Goal: Task Accomplishment & Management: Manage account settings

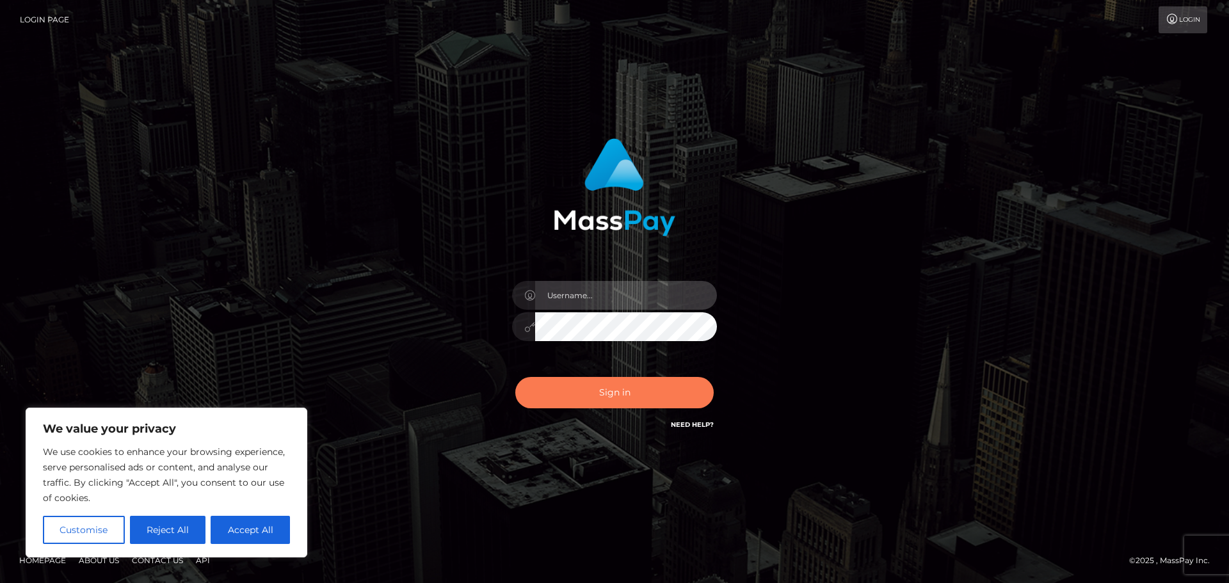
type input "abarrett2"
click at [600, 389] on button "Sign in" at bounding box center [614, 392] width 198 height 31
type input "abarrett2"
drag, startPoint x: 628, startPoint y: 396, endPoint x: 643, endPoint y: 389, distance: 16.9
click at [627, 396] on button "Sign in" at bounding box center [614, 392] width 198 height 31
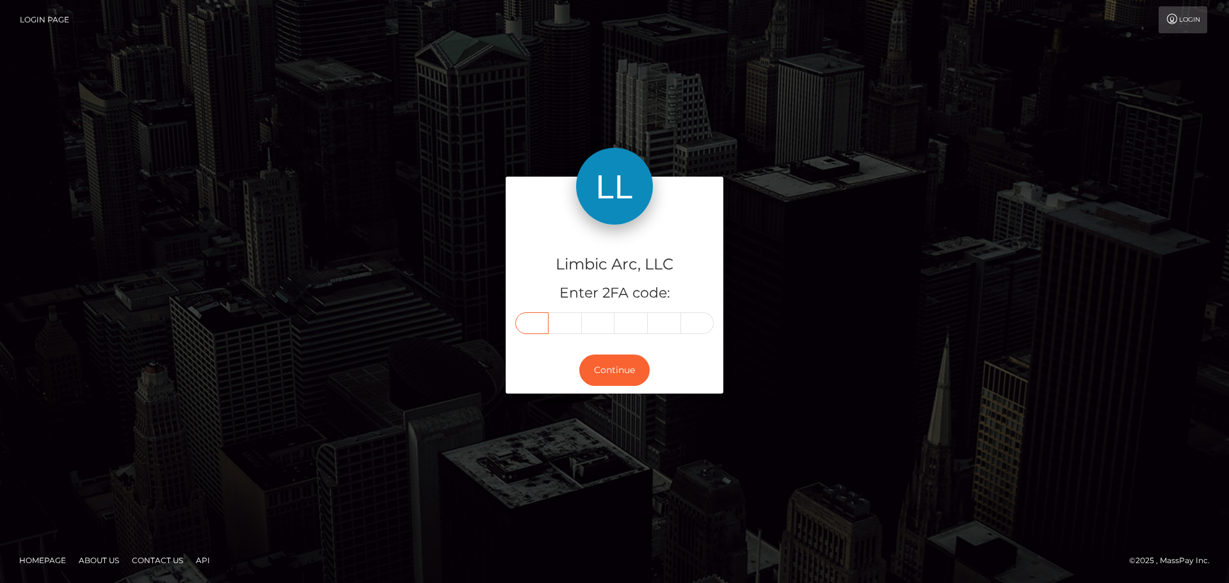
click at [531, 328] on input "text" at bounding box center [531, 323] width 33 height 22
type input "9"
type input "1"
type input "5"
type input "8"
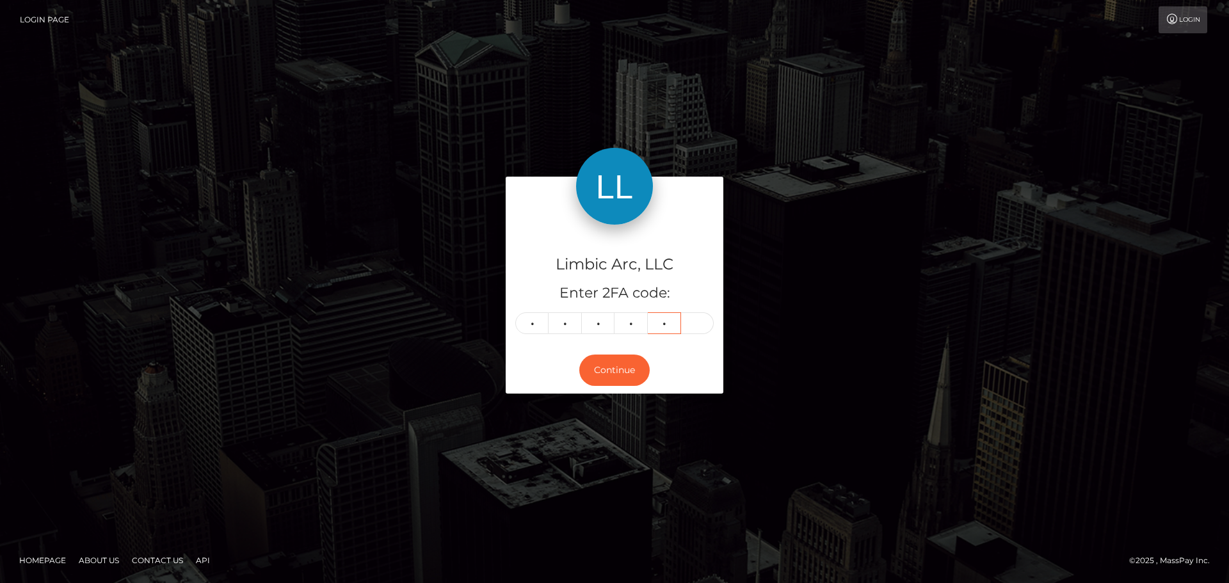
type input "8"
type input "7"
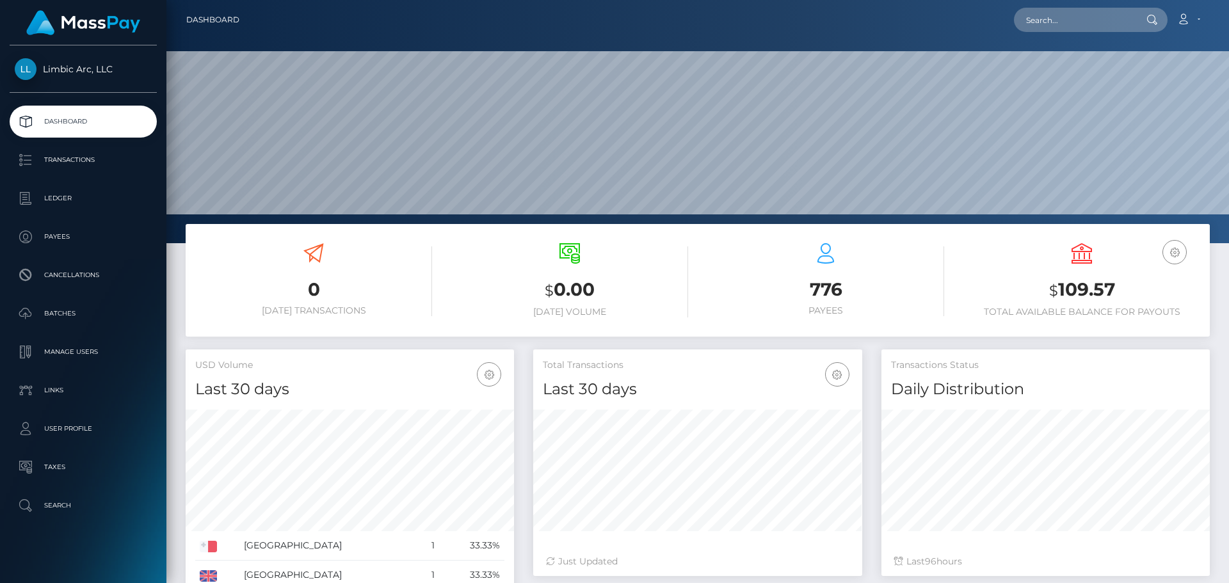
scroll to position [227, 329]
